Goal: Check status

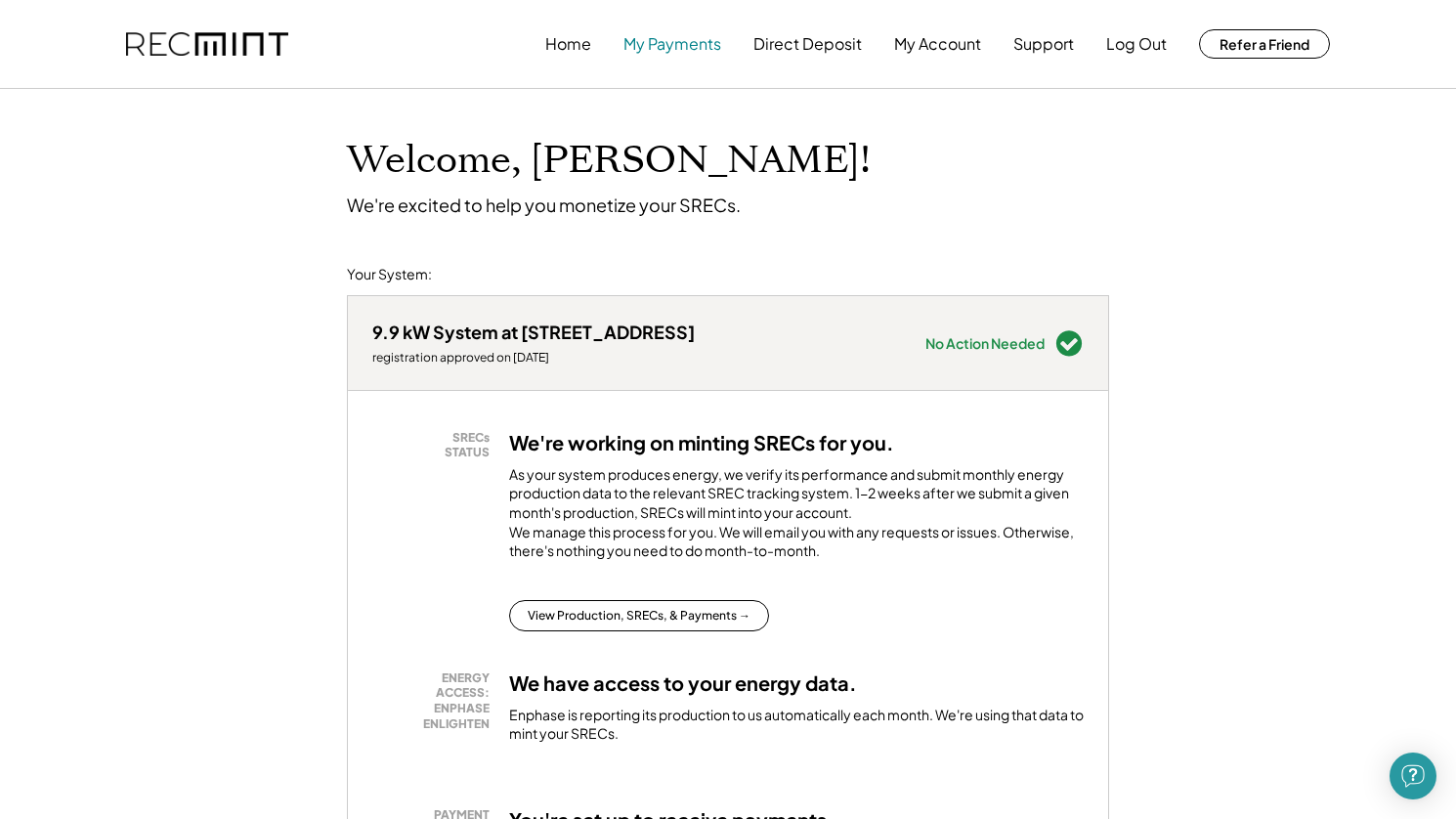
click at [680, 46] on button "My Payments" at bounding box center [673, 44] width 98 height 39
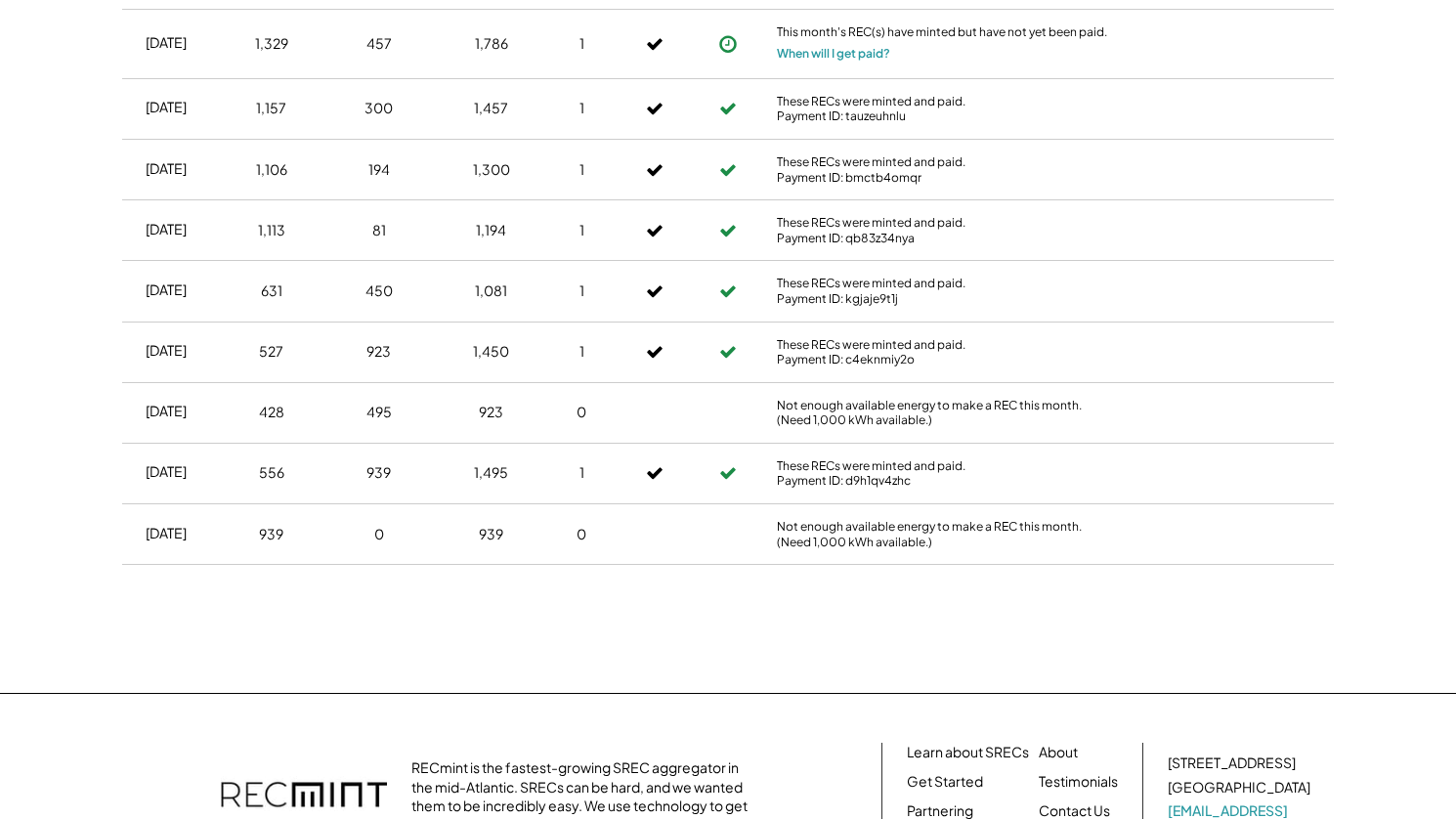
scroll to position [100, 0]
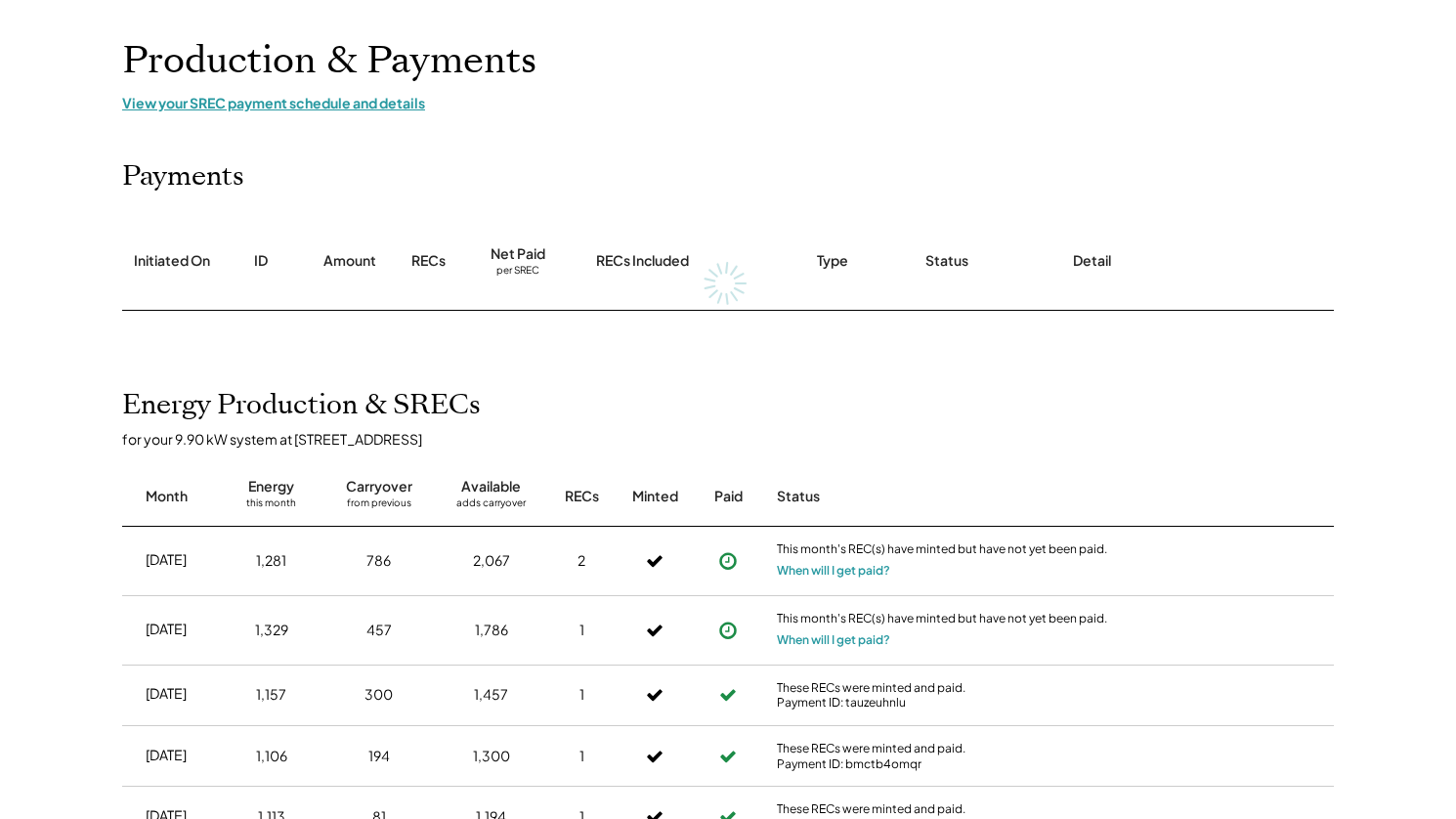
click at [352, 101] on div "View your SREC payment schedule and details" at bounding box center [728, 103] width 1212 height 18
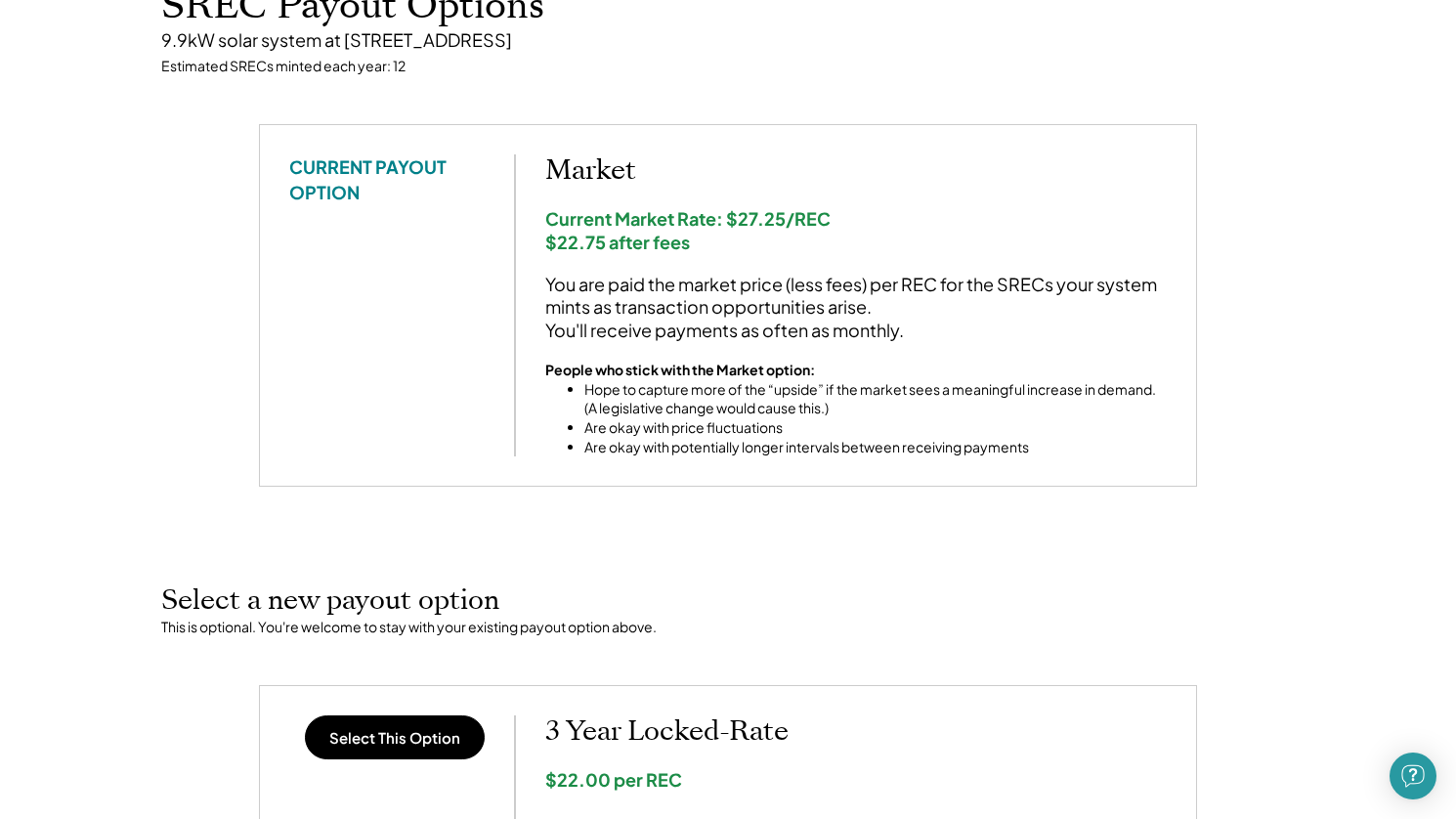
scroll to position [98, 0]
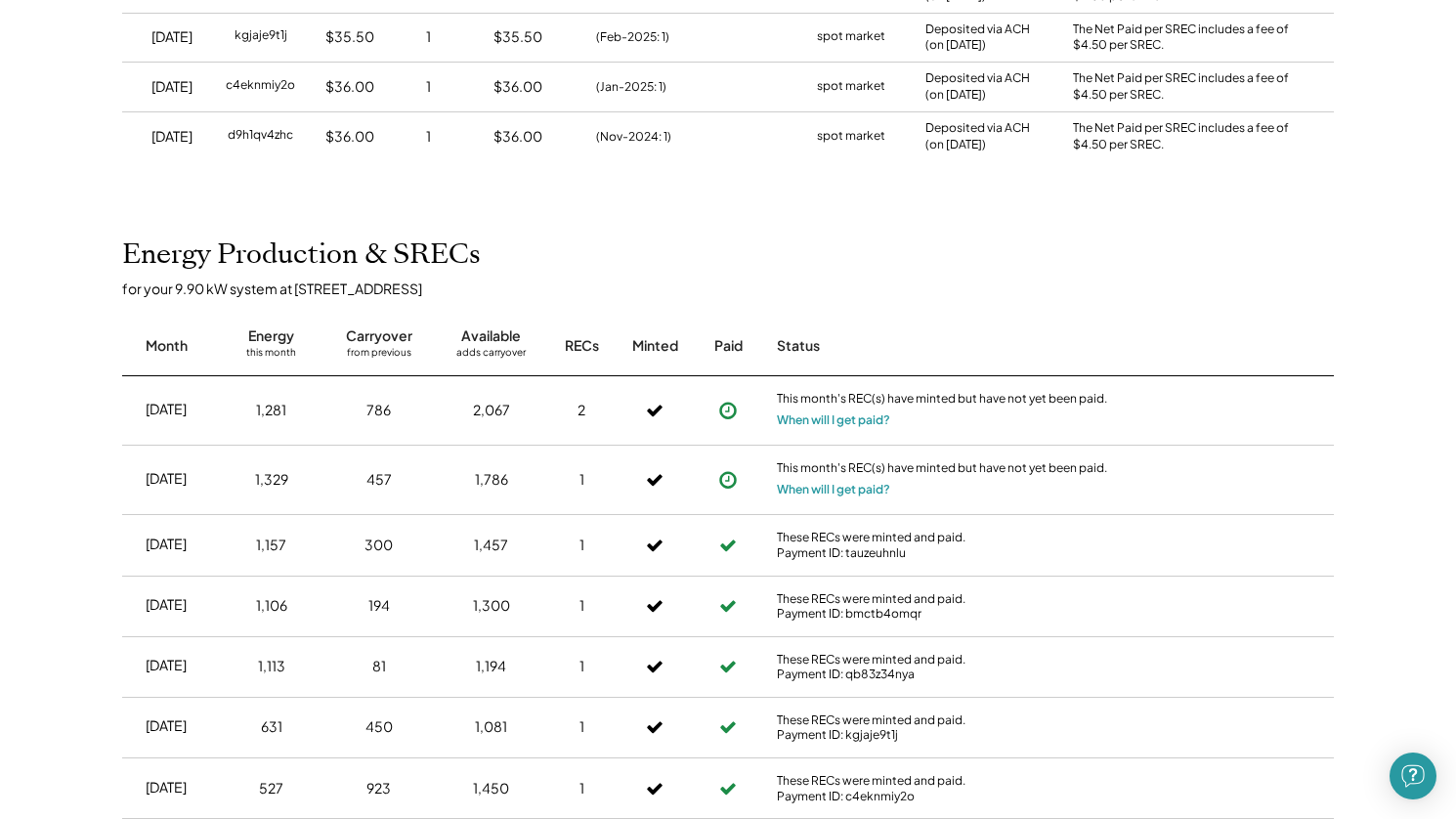
scroll to position [687, 0]
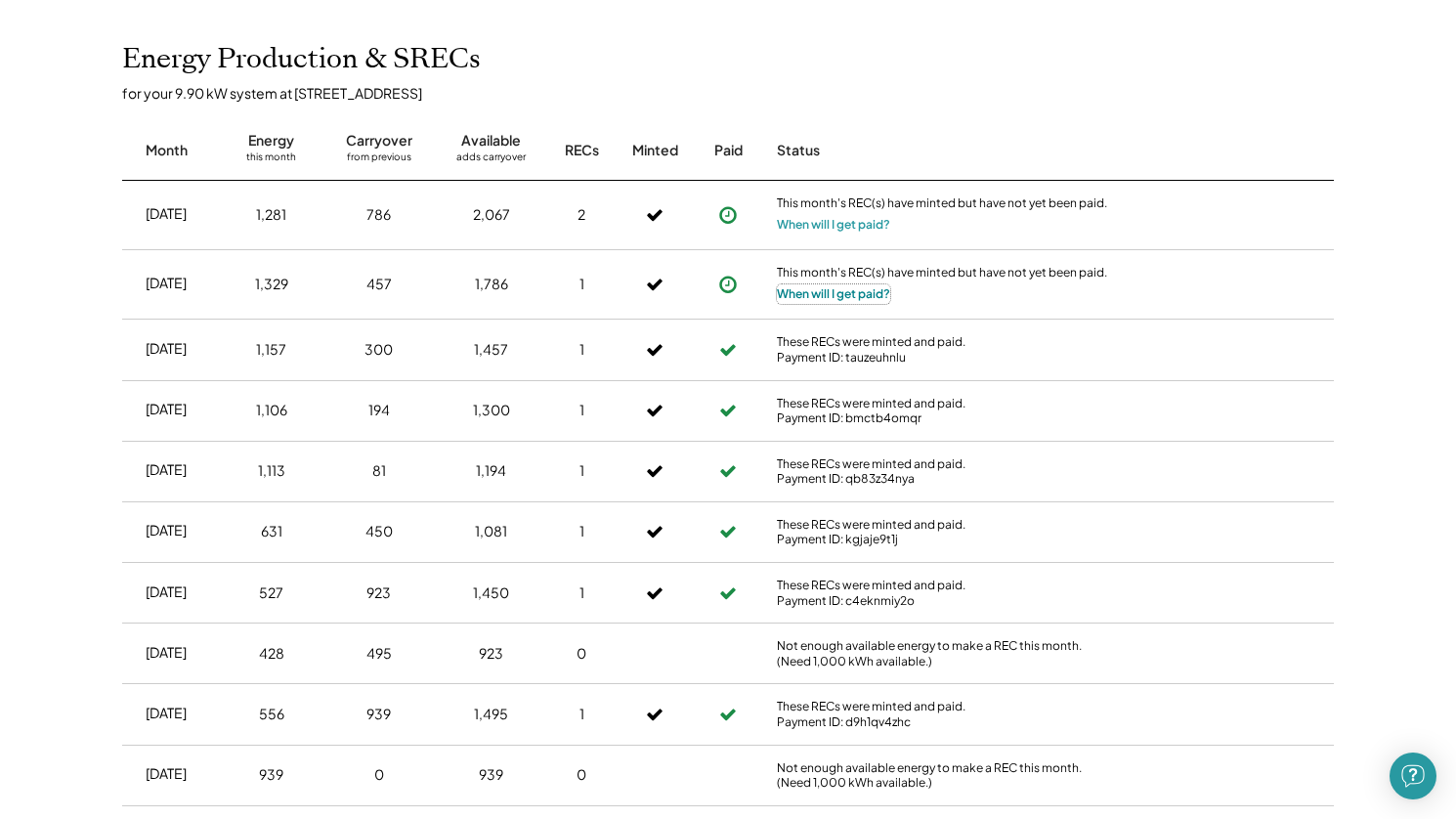
click at [837, 290] on button "When will I get paid?" at bounding box center [833, 294] width 114 height 20
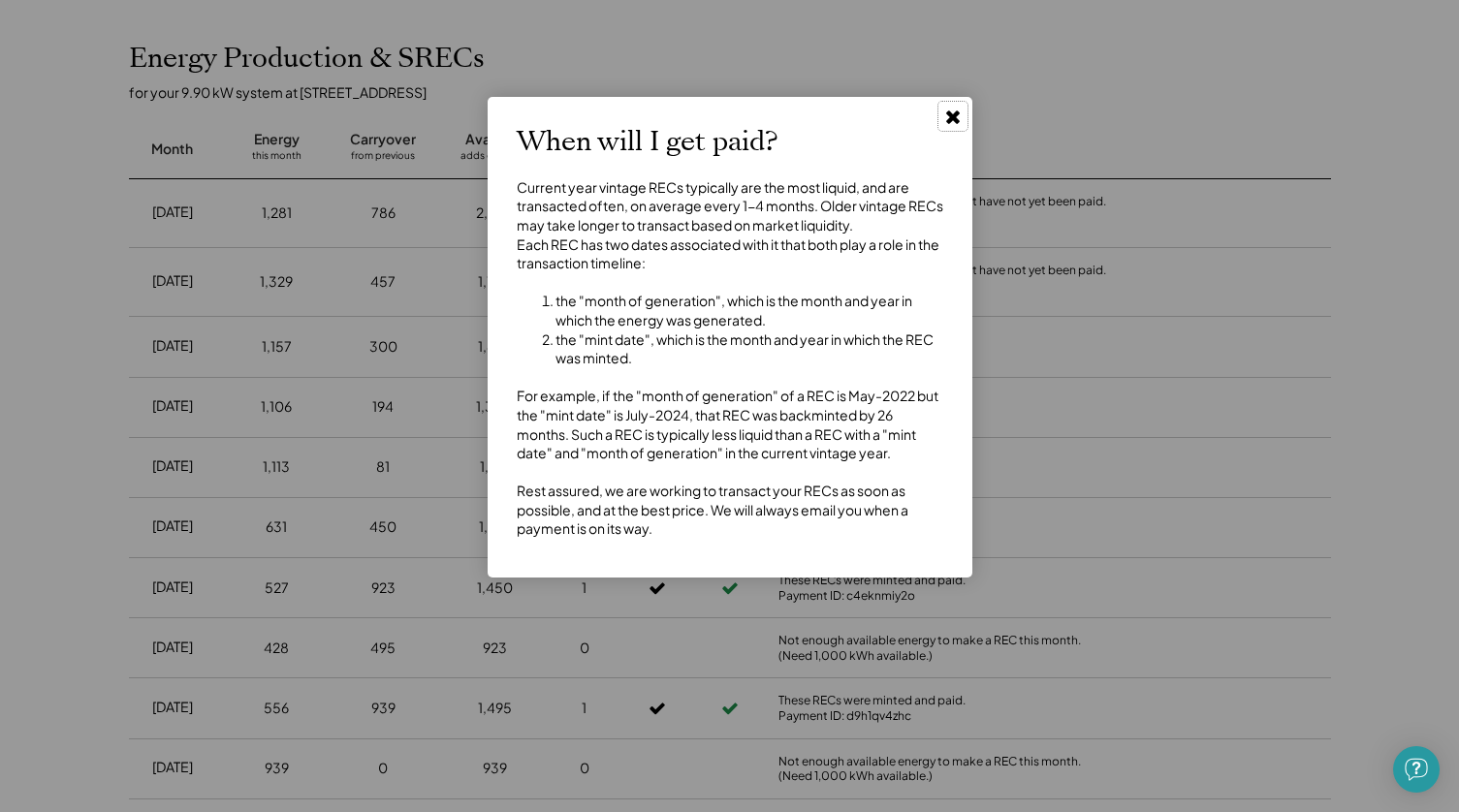
click at [954, 116] on use at bounding box center [953, 118] width 14 height 14
